Goal: Information Seeking & Learning: Learn about a topic

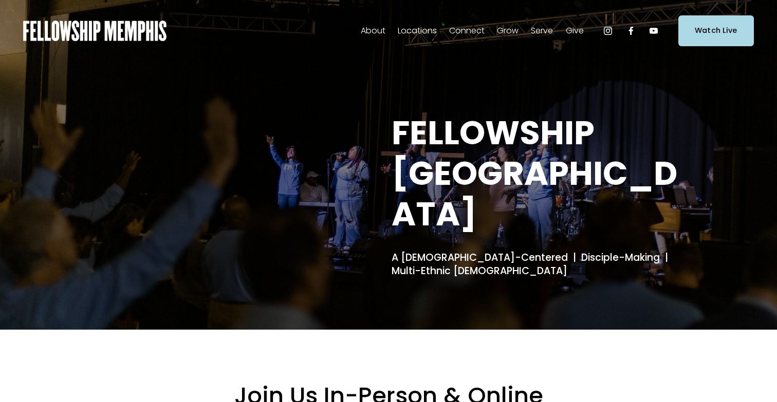
click at [0, 0] on span "Our DNA" at bounding box center [0, 0] width 0 height 0
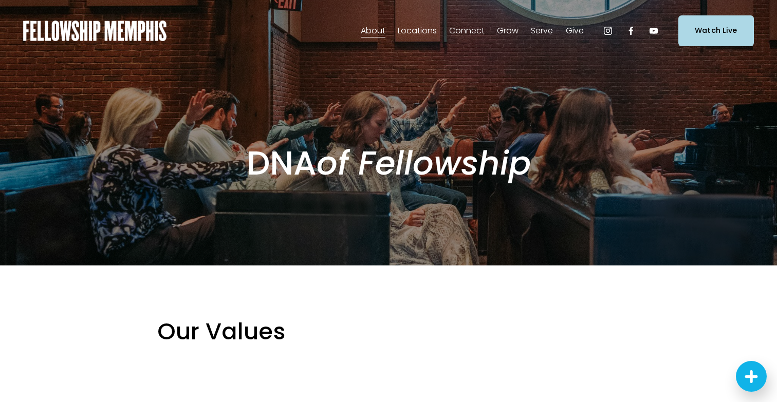
click at [0, 0] on span "Our Story & Beliefs" at bounding box center [0, 0] width 0 height 0
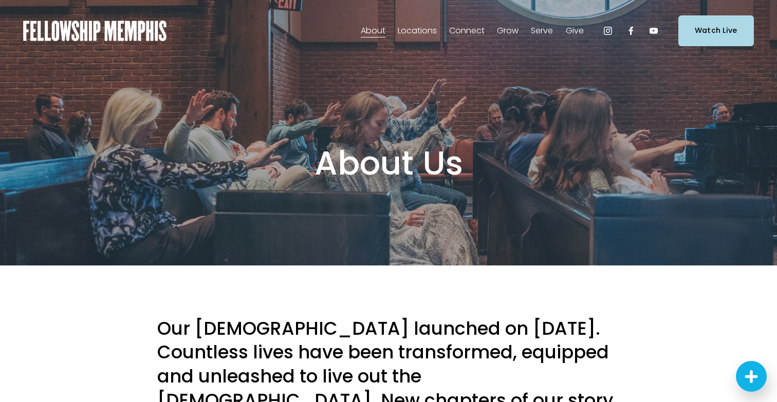
click at [0, 0] on span "Our DNA" at bounding box center [0, 0] width 0 height 0
